Goal: Entertainment & Leisure: Consume media (video, audio)

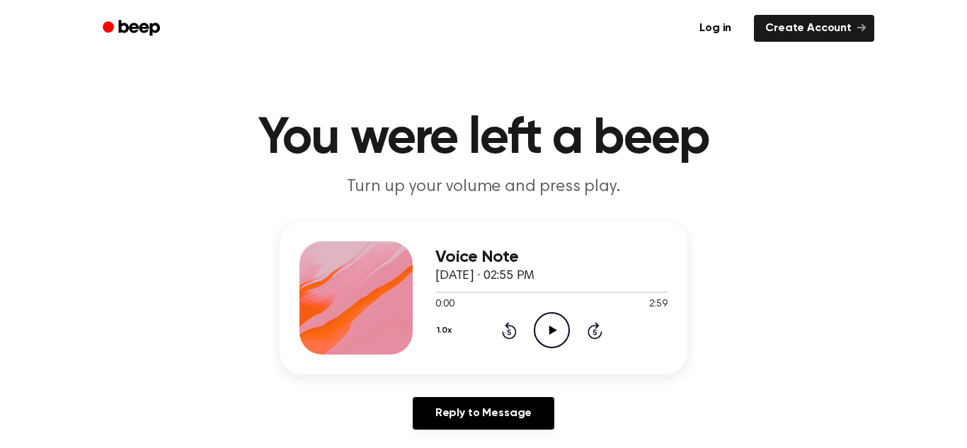
click at [541, 331] on icon "Play Audio" at bounding box center [552, 330] width 36 height 36
click at [543, 335] on icon "Play Audio" at bounding box center [552, 330] width 36 height 36
drag, startPoint x: 438, startPoint y: 290, endPoint x: 445, endPoint y: 292, distance: 8.1
click at [445, 292] on div at bounding box center [551, 291] width 232 height 11
drag, startPoint x: 442, startPoint y: 293, endPoint x: 552, endPoint y: 295, distance: 109.7
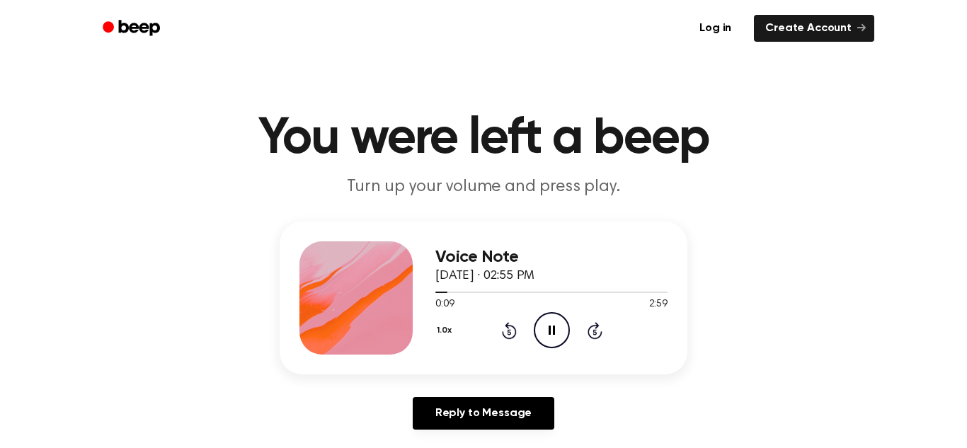
click at [552, 295] on div at bounding box center [551, 291] width 232 height 11
click at [587, 332] on icon "Skip 5 seconds" at bounding box center [595, 330] width 16 height 18
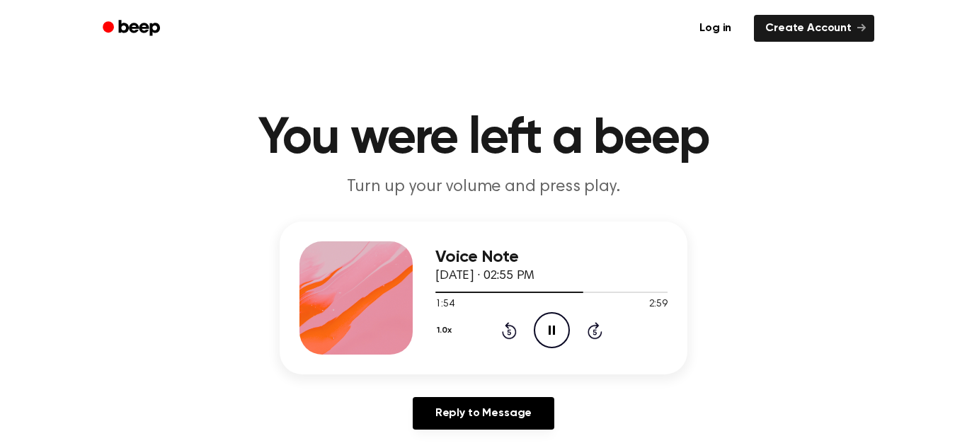
click at [587, 332] on icon "Skip 5 seconds" at bounding box center [595, 330] width 16 height 18
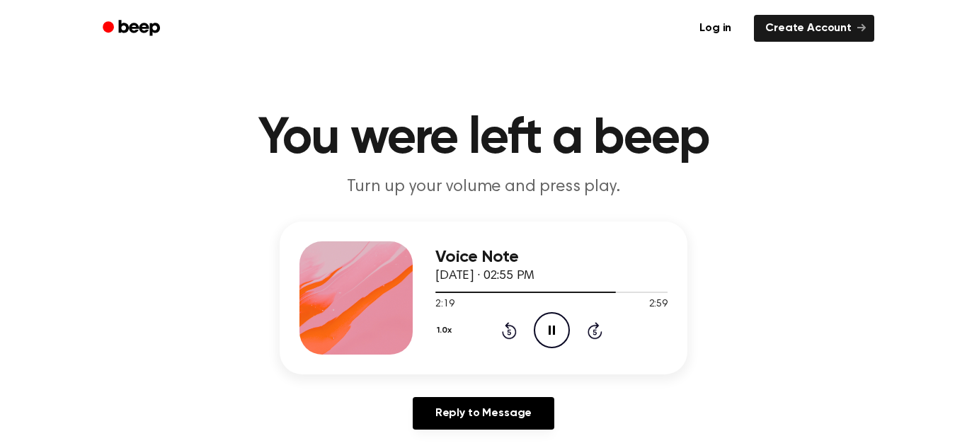
click at [587, 332] on icon "Skip 5 seconds" at bounding box center [595, 330] width 16 height 18
click at [631, 331] on div "1.0x Rewind 5 seconds Pause Audio Skip 5 seconds" at bounding box center [551, 330] width 232 height 36
